Goal: Task Accomplishment & Management: Use online tool/utility

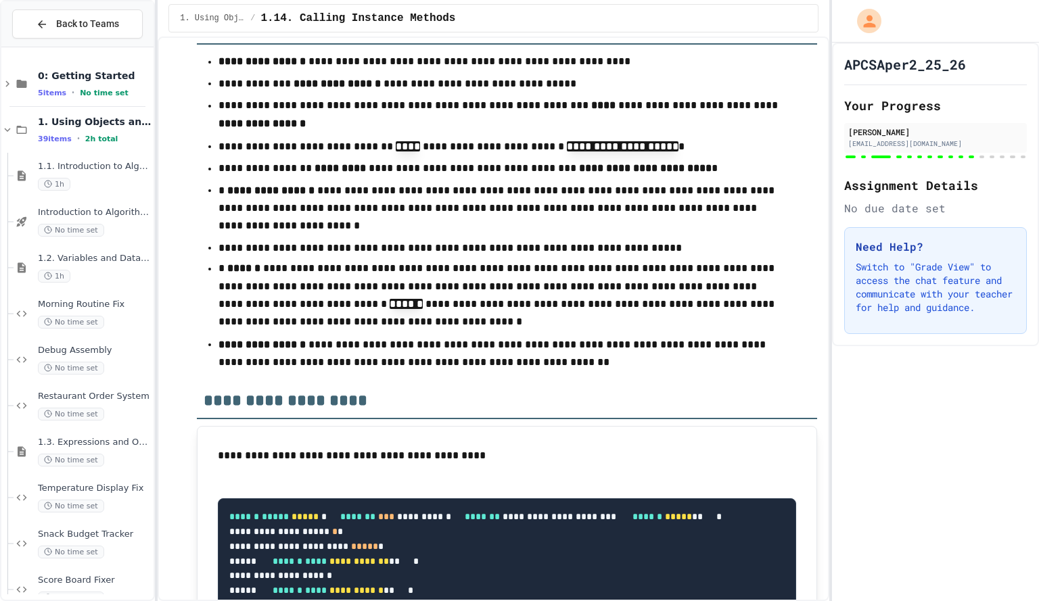
scroll to position [12818, 0]
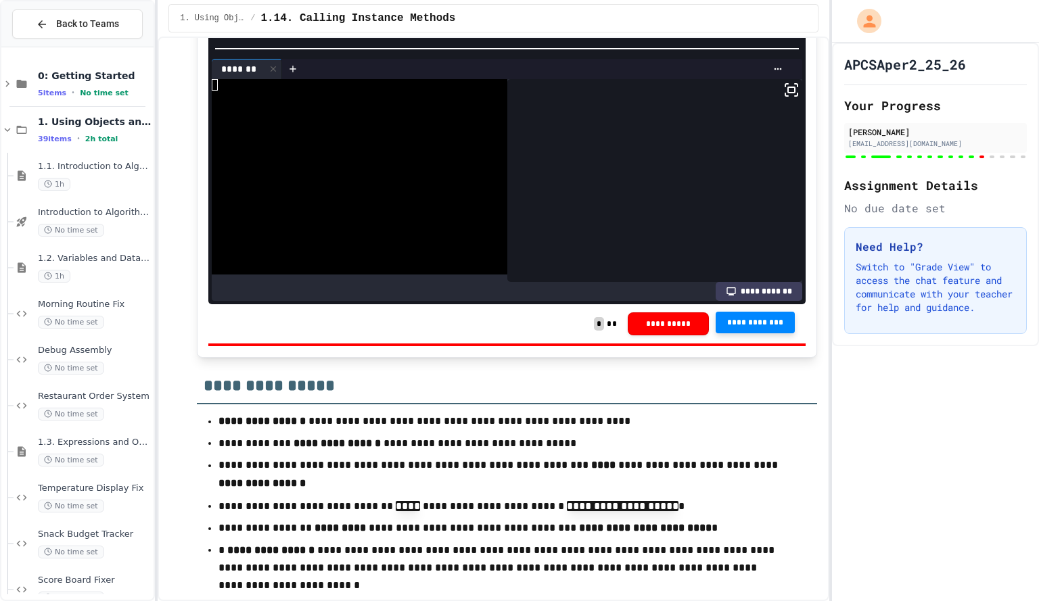
scroll to position [27, 0]
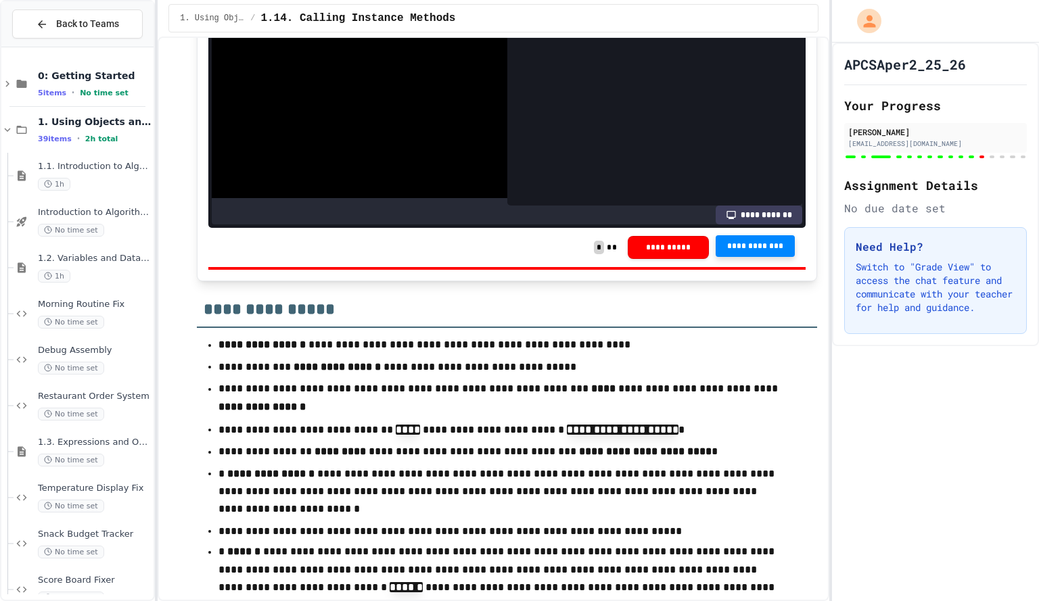
scroll to position [64, 0]
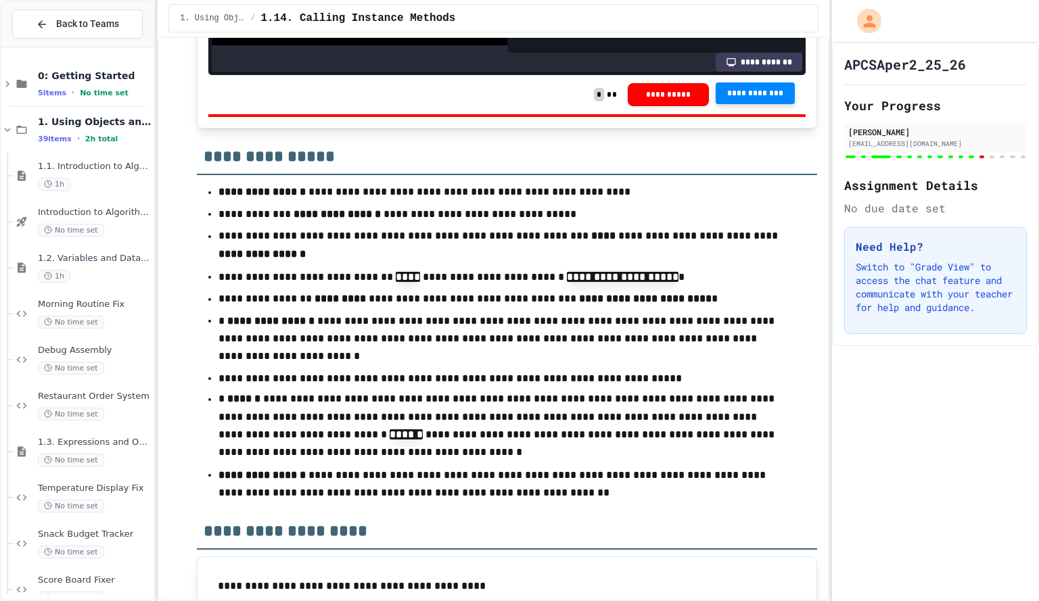
scroll to position [12687, 0]
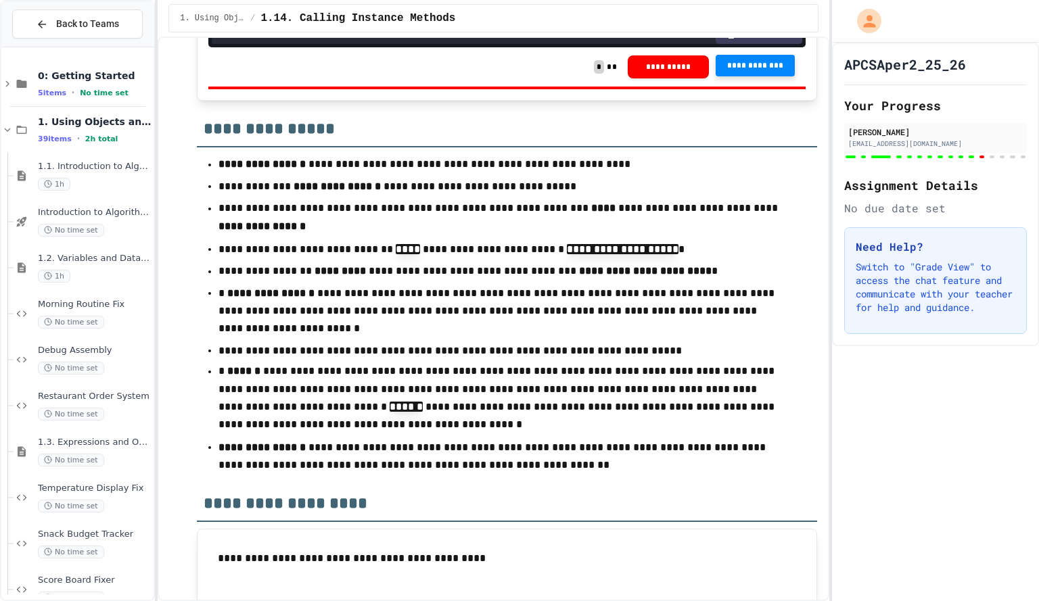
scroll to position [659, 0]
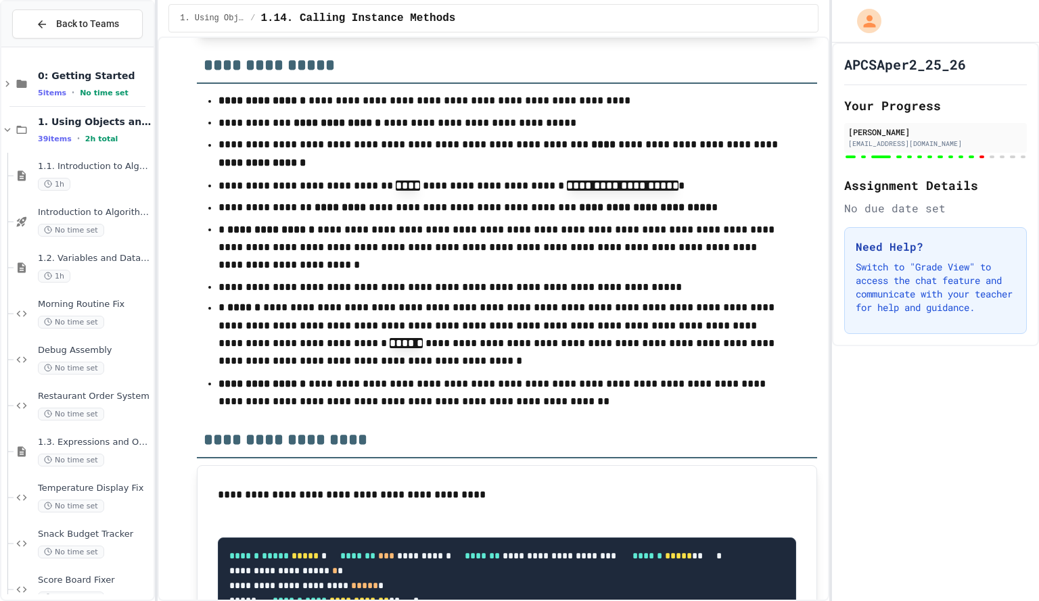
scroll to position [12781, 0]
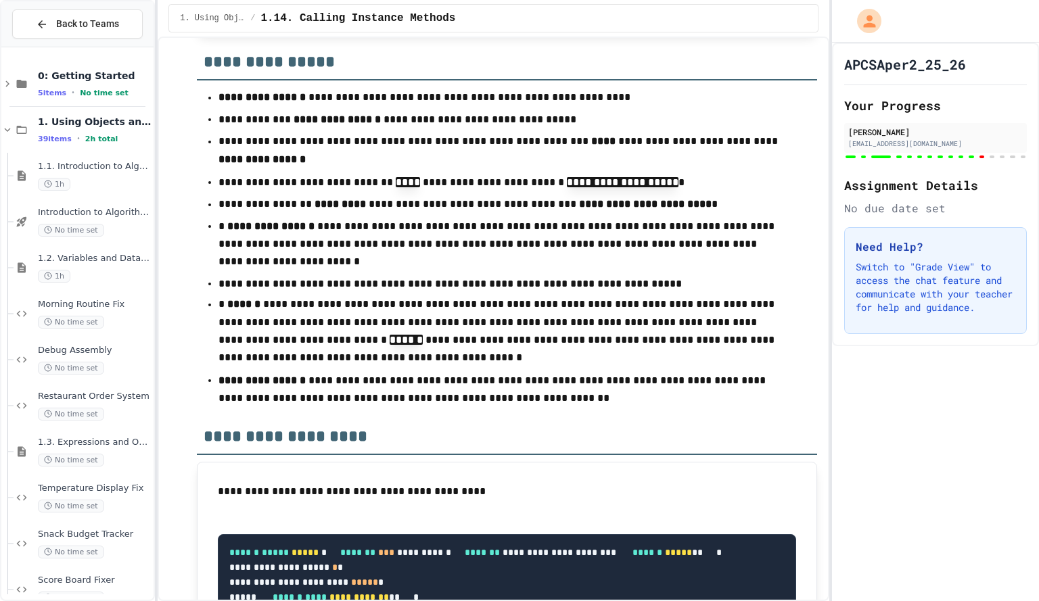
click at [742, 5] on span "**********" at bounding box center [755, 0] width 58 height 11
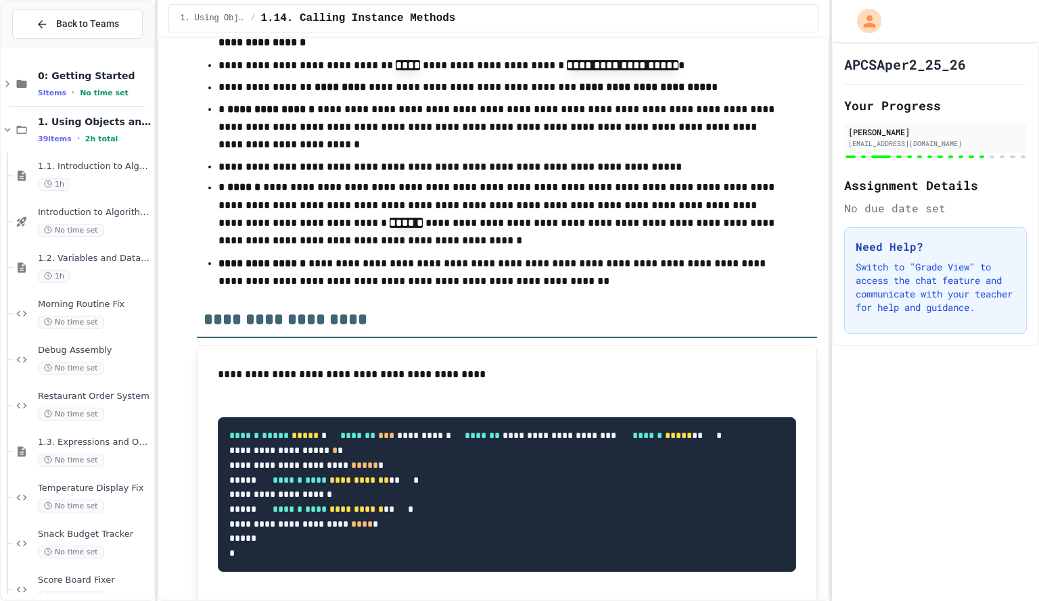
scroll to position [12891, 0]
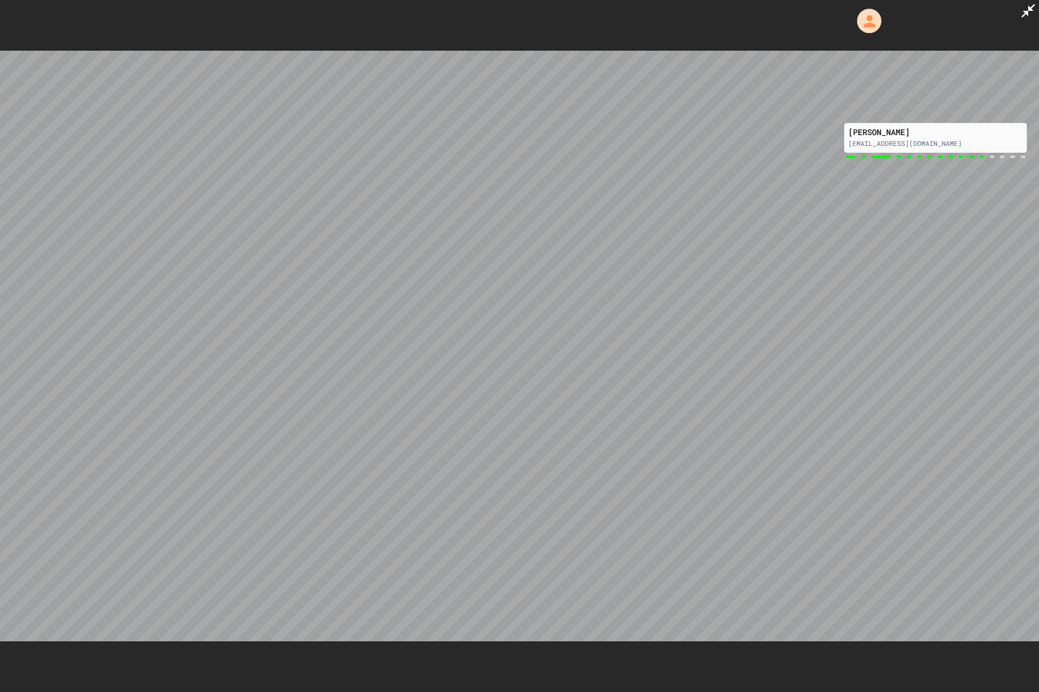
click at [1025, 16] on icon at bounding box center [1028, 11] width 16 height 16
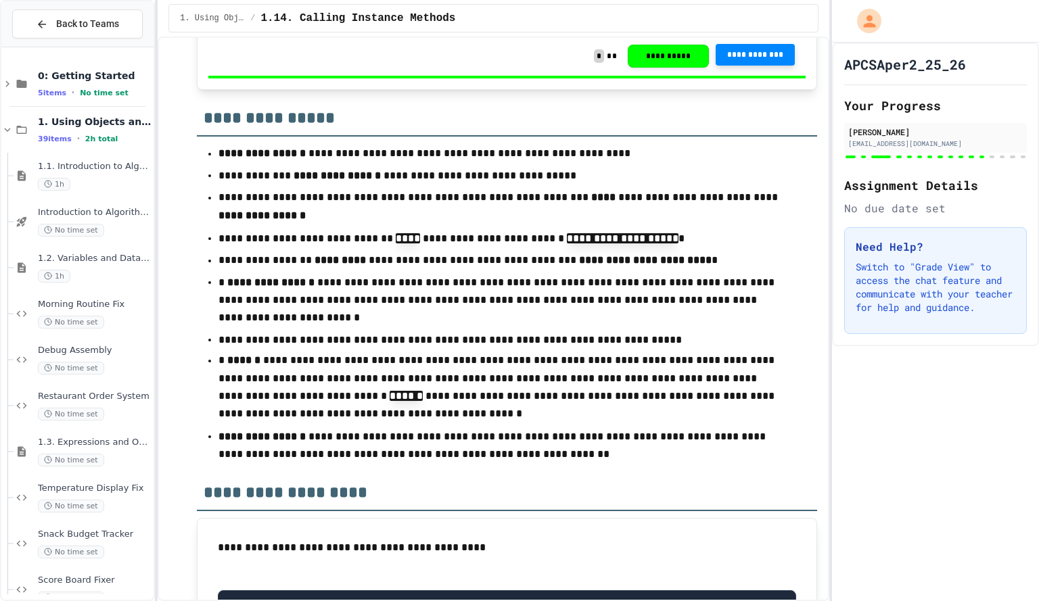
scroll to position [420, 0]
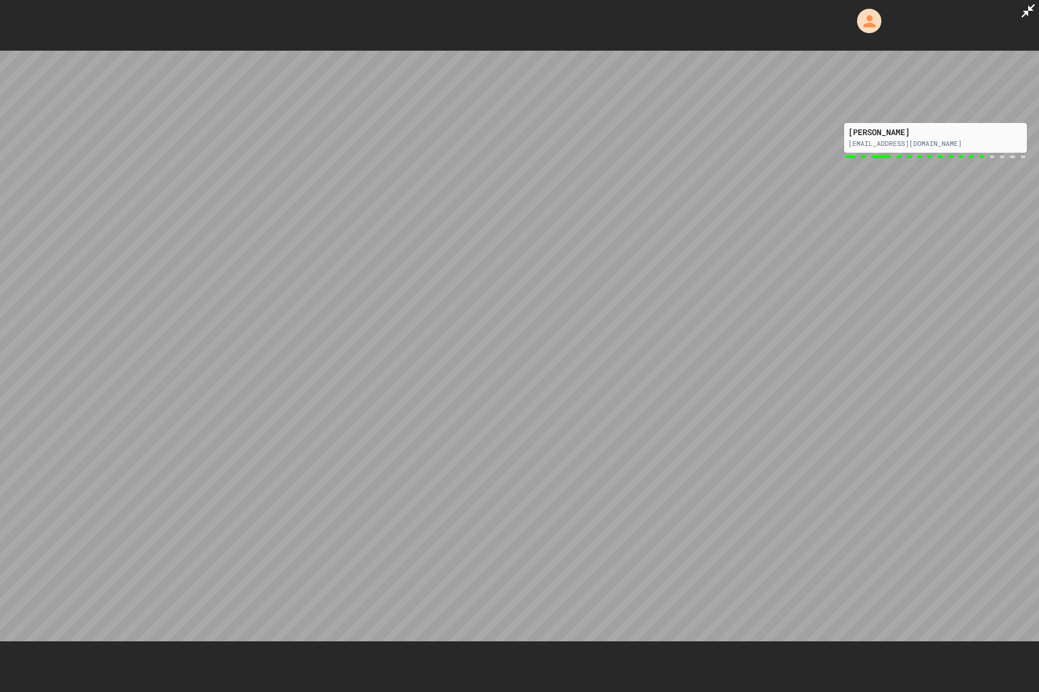
click at [1034, 9] on icon at bounding box center [1028, 11] width 16 height 16
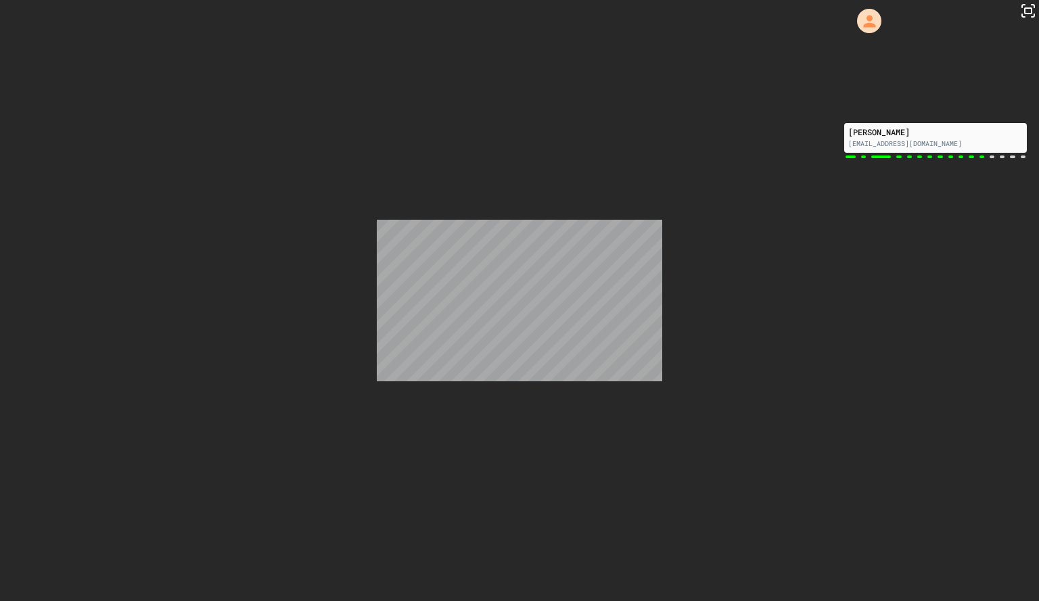
scroll to position [364, 0]
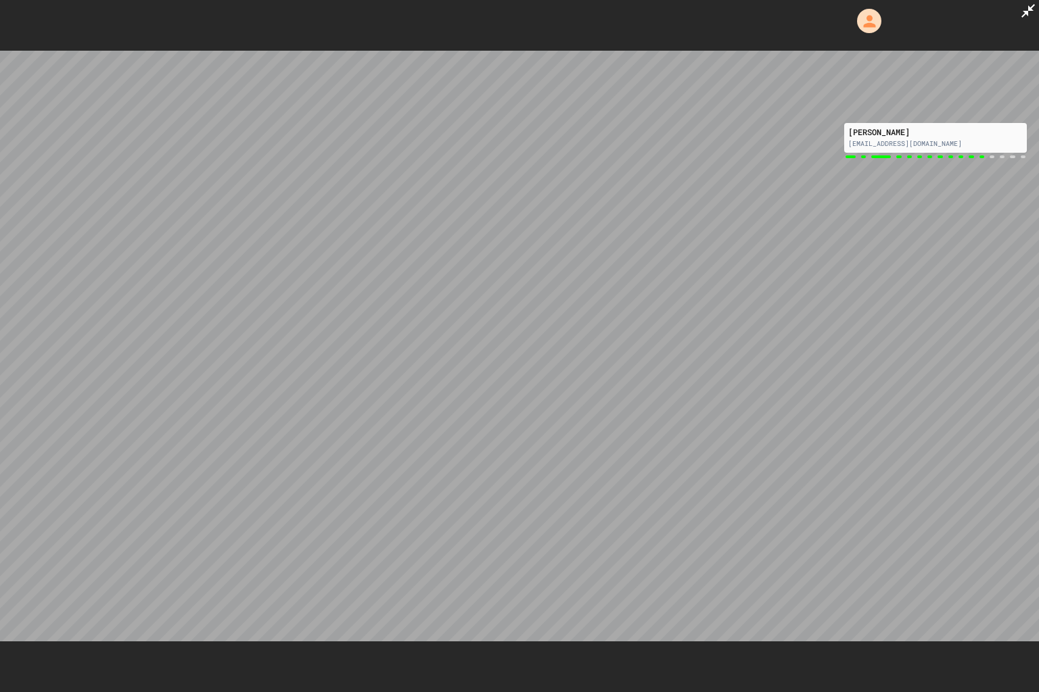
click at [1028, 17] on icon at bounding box center [1028, 11] width 16 height 16
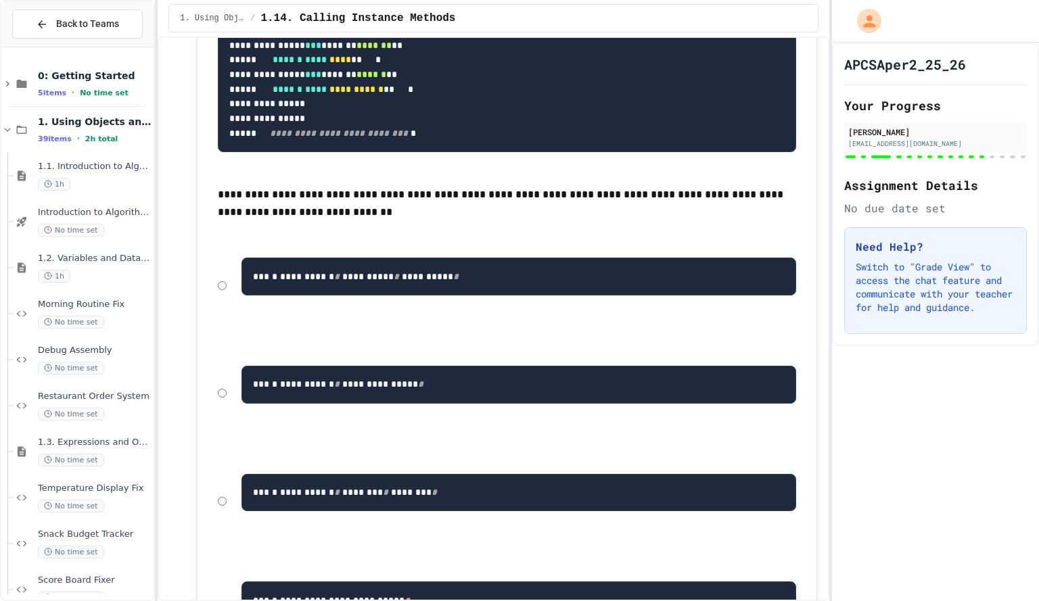
scroll to position [14061, 0]
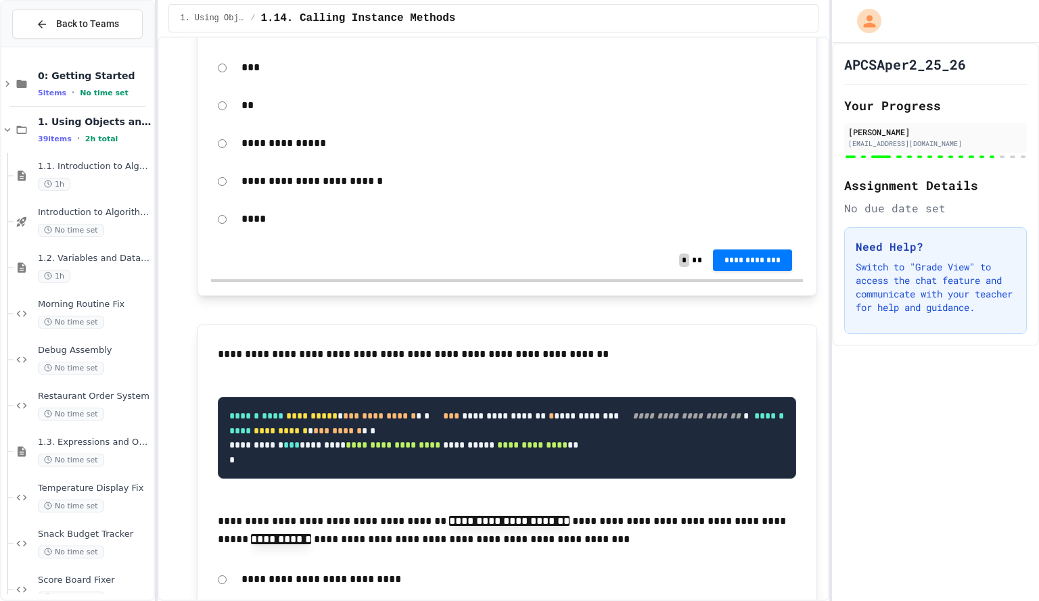
scroll to position [15193, 0]
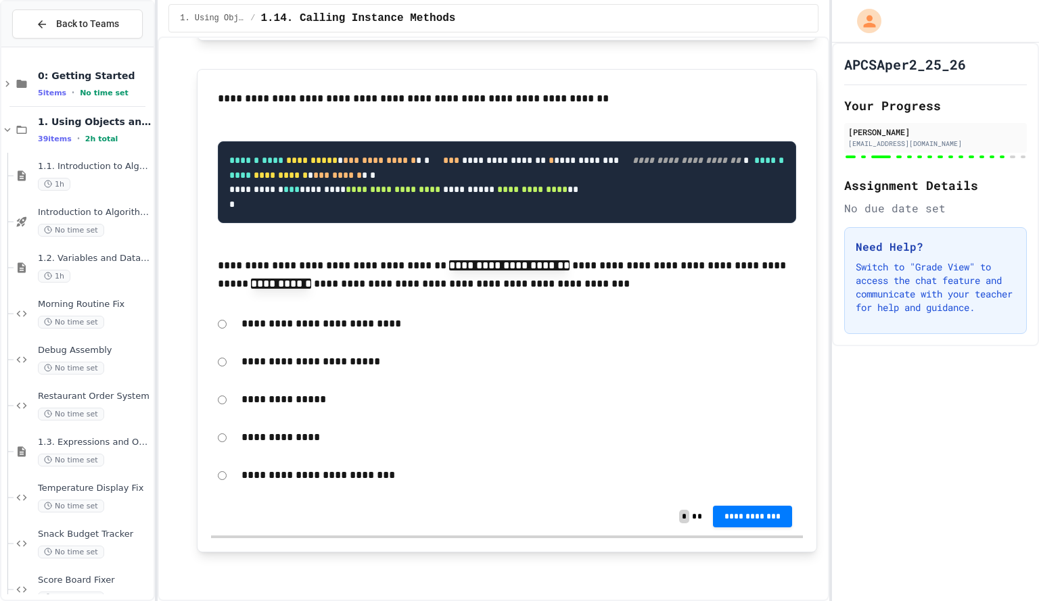
scroll to position [16082, 0]
click at [761, 9] on span "**********" at bounding box center [753, 4] width 58 height 11
click at [739, 526] on button "**********" at bounding box center [753, 515] width 80 height 22
